Goal: Communication & Community: Connect with others

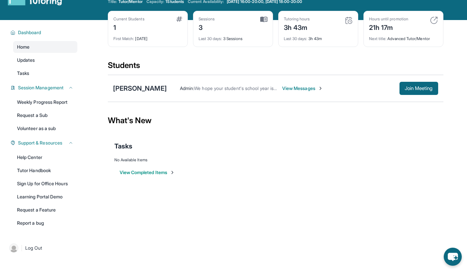
scroll to position [22, 0]
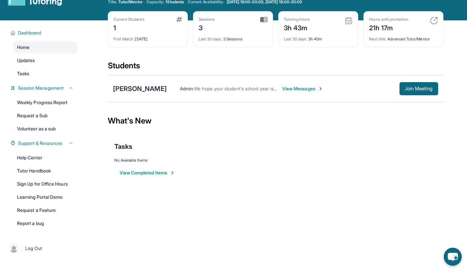
click at [288, 88] on span "View Messages" at bounding box center [302, 88] width 41 height 7
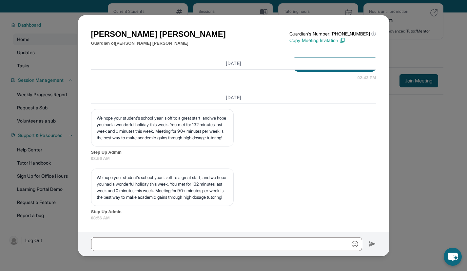
scroll to position [1939, 0]
click at [380, 24] on img at bounding box center [379, 24] width 5 height 5
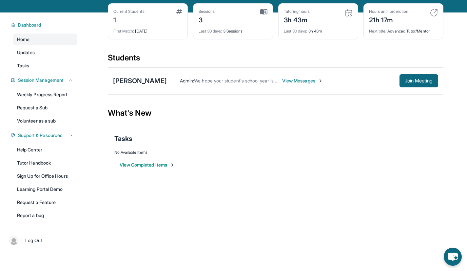
click at [282, 82] on span "View Messages" at bounding box center [302, 80] width 41 height 7
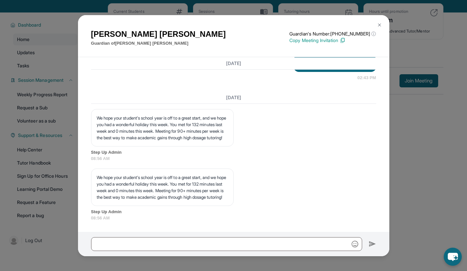
scroll to position [1977, 0]
click at [382, 22] on button at bounding box center [379, 24] width 13 height 13
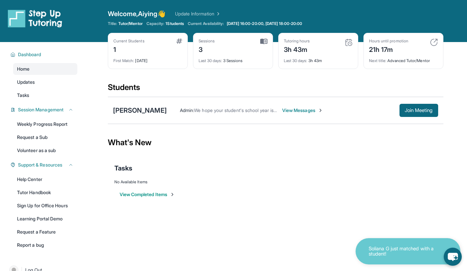
click at [282, 110] on span "View Messages" at bounding box center [302, 110] width 41 height 7
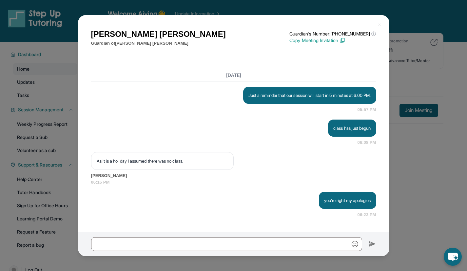
scroll to position [1621, 0]
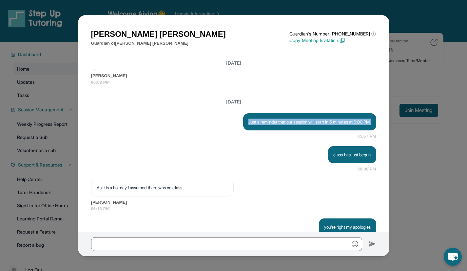
drag, startPoint x: 264, startPoint y: 159, endPoint x: 217, endPoint y: 148, distance: 48.1
click at [217, 139] on div "Just a reminder that our session will start in 5 minutes at 6:00 PM. 05:57 PM" at bounding box center [233, 126] width 285 height 26
copy p "Just a reminder that our session will start in 5 minutes at 6:00 PM."
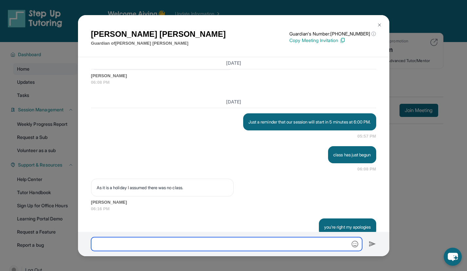
paste input "**********"
click at [204, 241] on input "text" at bounding box center [226, 244] width 271 height 14
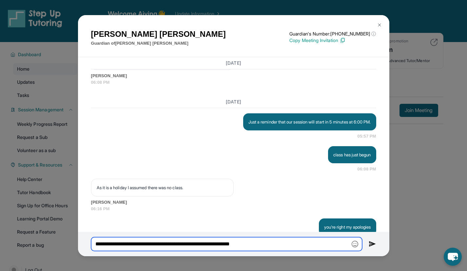
type input "**********"
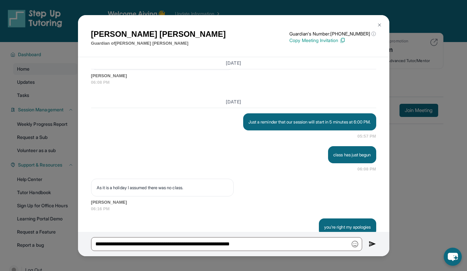
click at [372, 241] on img at bounding box center [373, 244] width 8 height 8
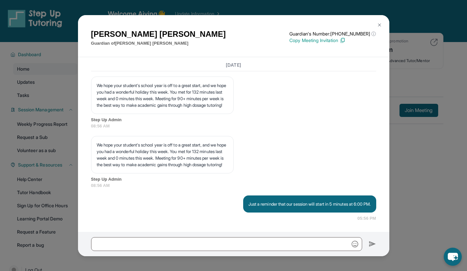
scroll to position [42, 0]
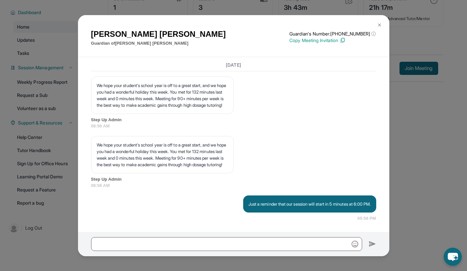
click at [381, 18] on button at bounding box center [379, 24] width 13 height 13
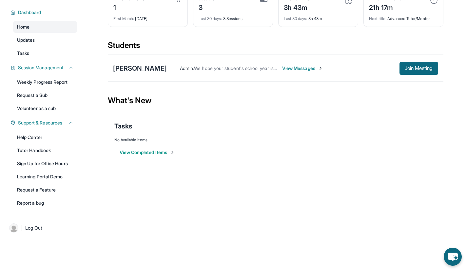
scroll to position [0, 0]
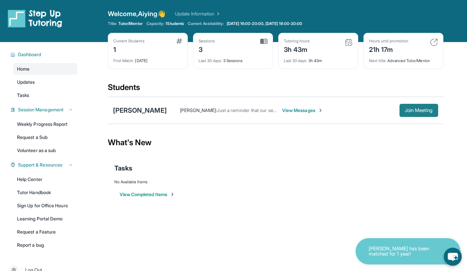
click at [416, 112] on span "Join Meeting" at bounding box center [419, 110] width 28 height 4
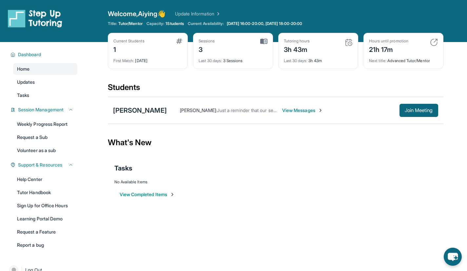
click at [282, 108] on span "View Messages" at bounding box center [302, 110] width 41 height 7
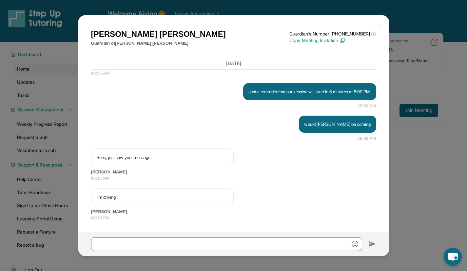
scroll to position [42, 0]
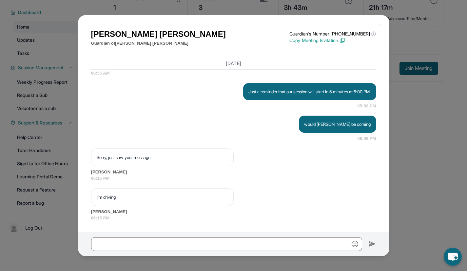
click at [429, 114] on div "Dalia Leon Guardian of Sarah Perez Guardian's Number: +18779599489 ⓘ This isn't…" at bounding box center [233, 135] width 467 height 271
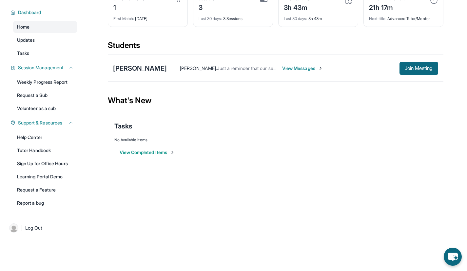
scroll to position [0, 0]
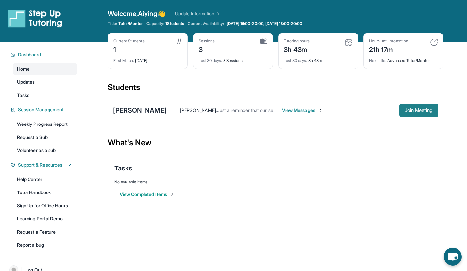
click at [417, 108] on span "Join Meeting" at bounding box center [419, 110] width 28 height 4
click at [414, 108] on span "Join Meeting" at bounding box center [419, 110] width 28 height 4
click at [303, 111] on span "View Messages" at bounding box center [302, 110] width 41 height 7
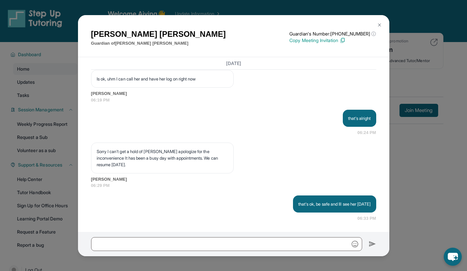
scroll to position [42, 0]
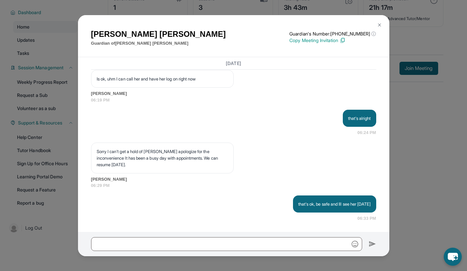
click at [381, 20] on button at bounding box center [379, 24] width 13 height 13
